Goal: Information Seeking & Learning: Find specific fact

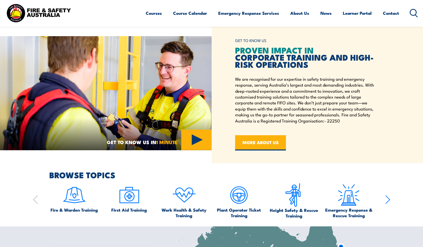
scroll to position [179, 0]
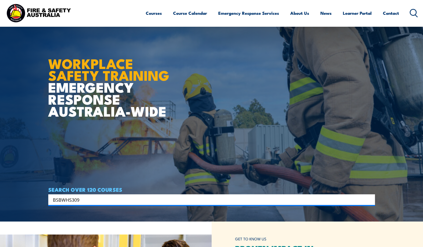
type input "BSBWHS309"
drag, startPoint x: 53, startPoint y: 196, endPoint x: 68, endPoint y: 202, distance: 16.4
click at [68, 202] on input "Search input" at bounding box center [208, 200] width 311 height 8
click at [69, 202] on input "Search input" at bounding box center [208, 200] width 311 height 8
